Goal: Task Accomplishment & Management: Manage account settings

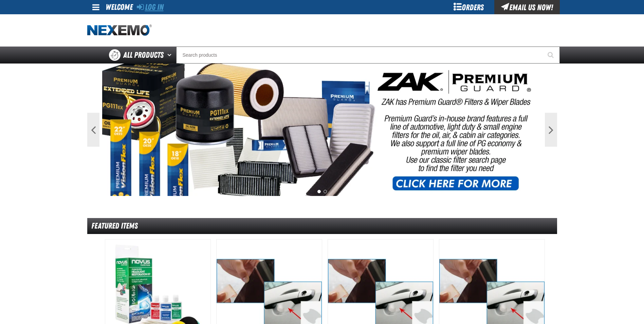
click at [158, 8] on link "Log In" at bounding box center [150, 7] width 27 height 10
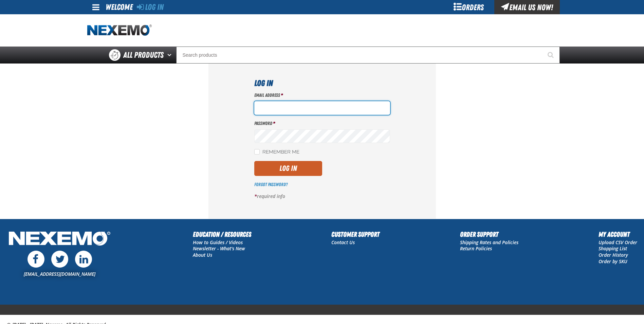
click at [309, 104] on input "Email Address *" at bounding box center [322, 108] width 136 height 14
type input "[EMAIL_ADDRESS][DOMAIN_NAME]"
